Goal: Task Accomplishment & Management: Manage account settings

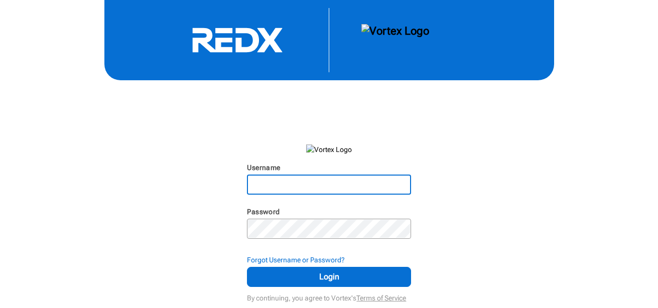
click at [297, 179] on input "Username" at bounding box center [329, 185] width 162 height 18
paste input "[EMAIL_ADDRESS][PERSON_NAME][DOMAIN_NAME]"
type input "[EMAIL_ADDRESS][PERSON_NAME][DOMAIN_NAME]"
click at [295, 258] on strong "Forgot Username or Password?" at bounding box center [296, 260] width 98 height 8
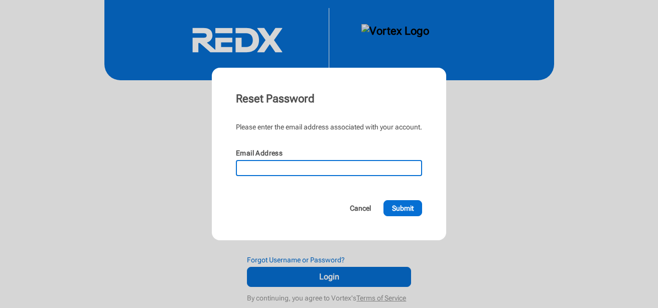
click at [288, 164] on input "Email Address" at bounding box center [329, 168] width 184 height 14
paste input "[EMAIL_ADDRESS][PERSON_NAME][DOMAIN_NAME]"
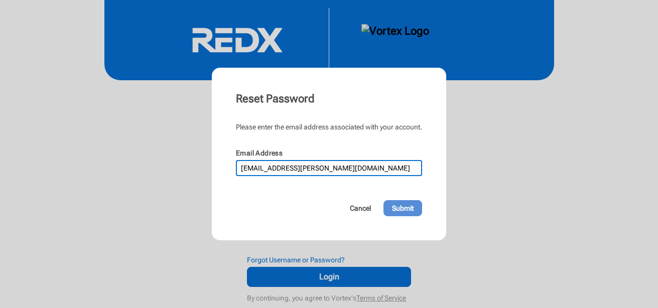
type input "[EMAIL_ADDRESS][PERSON_NAME][DOMAIN_NAME]"
click at [410, 205] on span "Submit" at bounding box center [403, 208] width 22 height 10
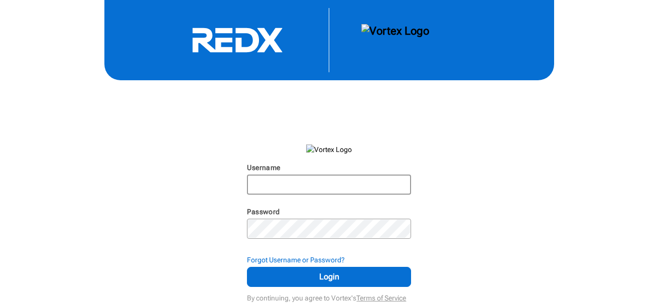
click at [278, 178] on input "Username" at bounding box center [329, 185] width 162 height 18
